Goal: Check status: Check status

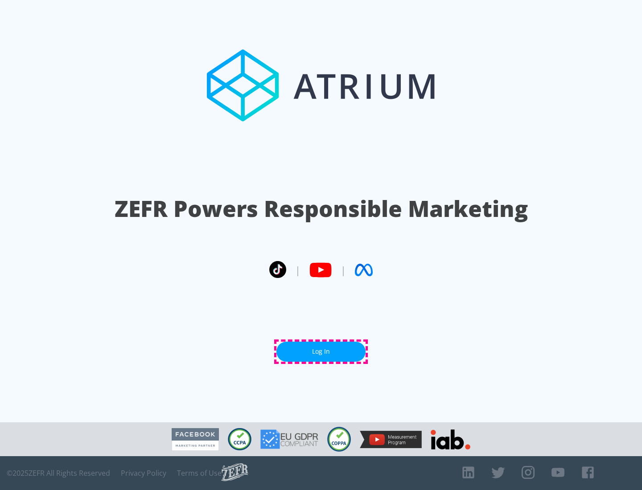
click at [321, 352] on link "Log In" at bounding box center [320, 352] width 89 height 20
